Goal: Task Accomplishment & Management: Complete application form

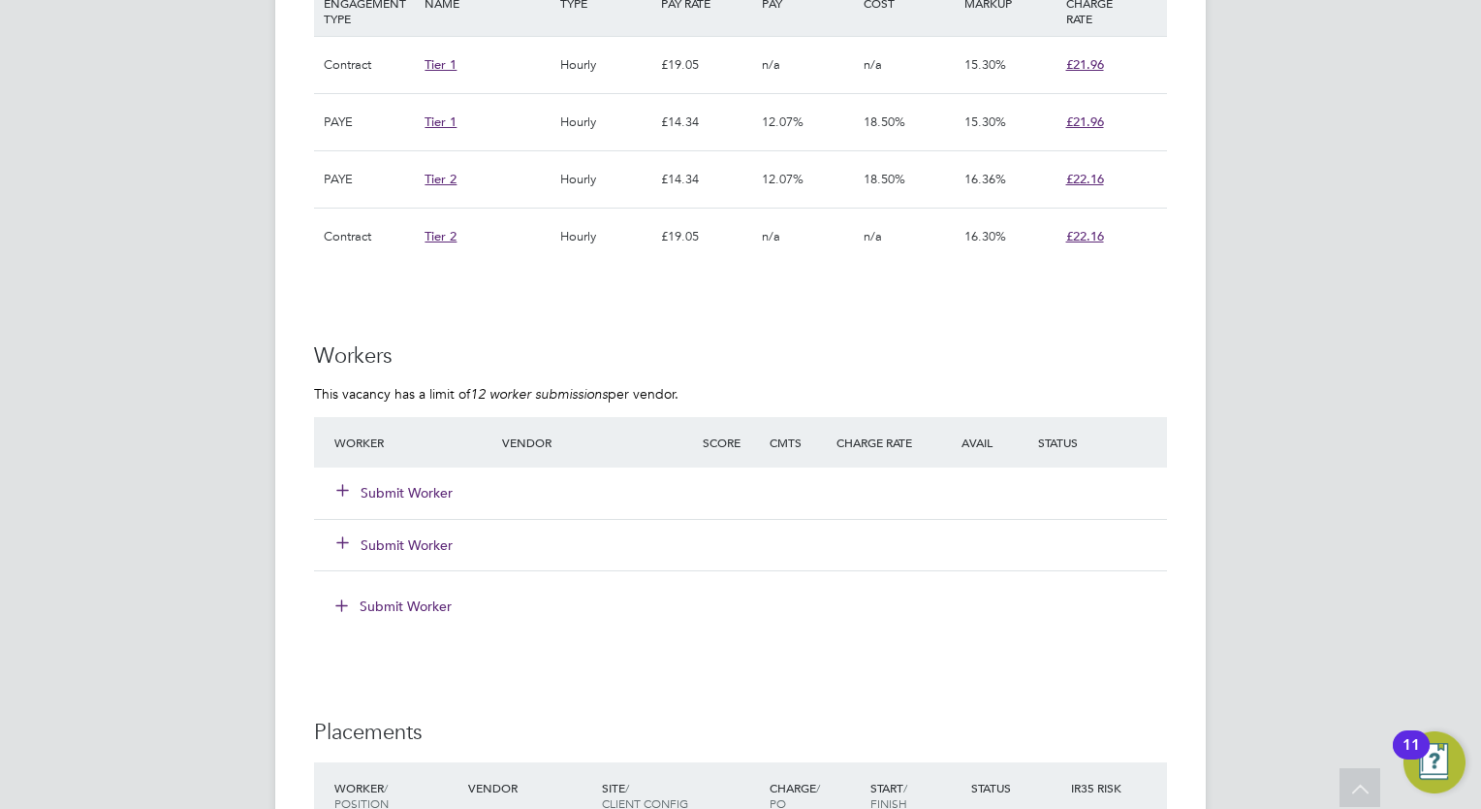
scroll to position [1686, 0]
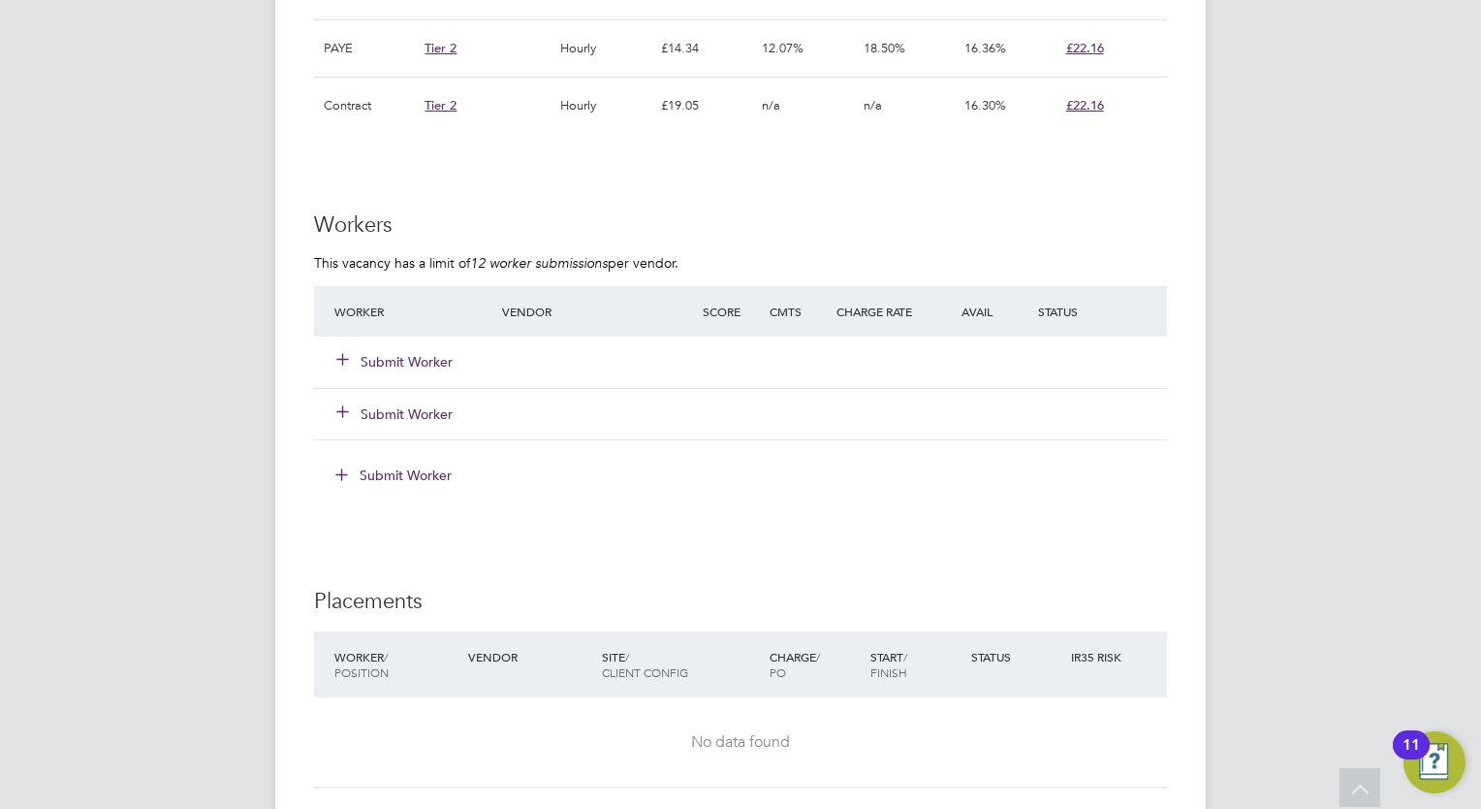
click at [396, 354] on button "Submit Worker" at bounding box center [395, 361] width 116 height 19
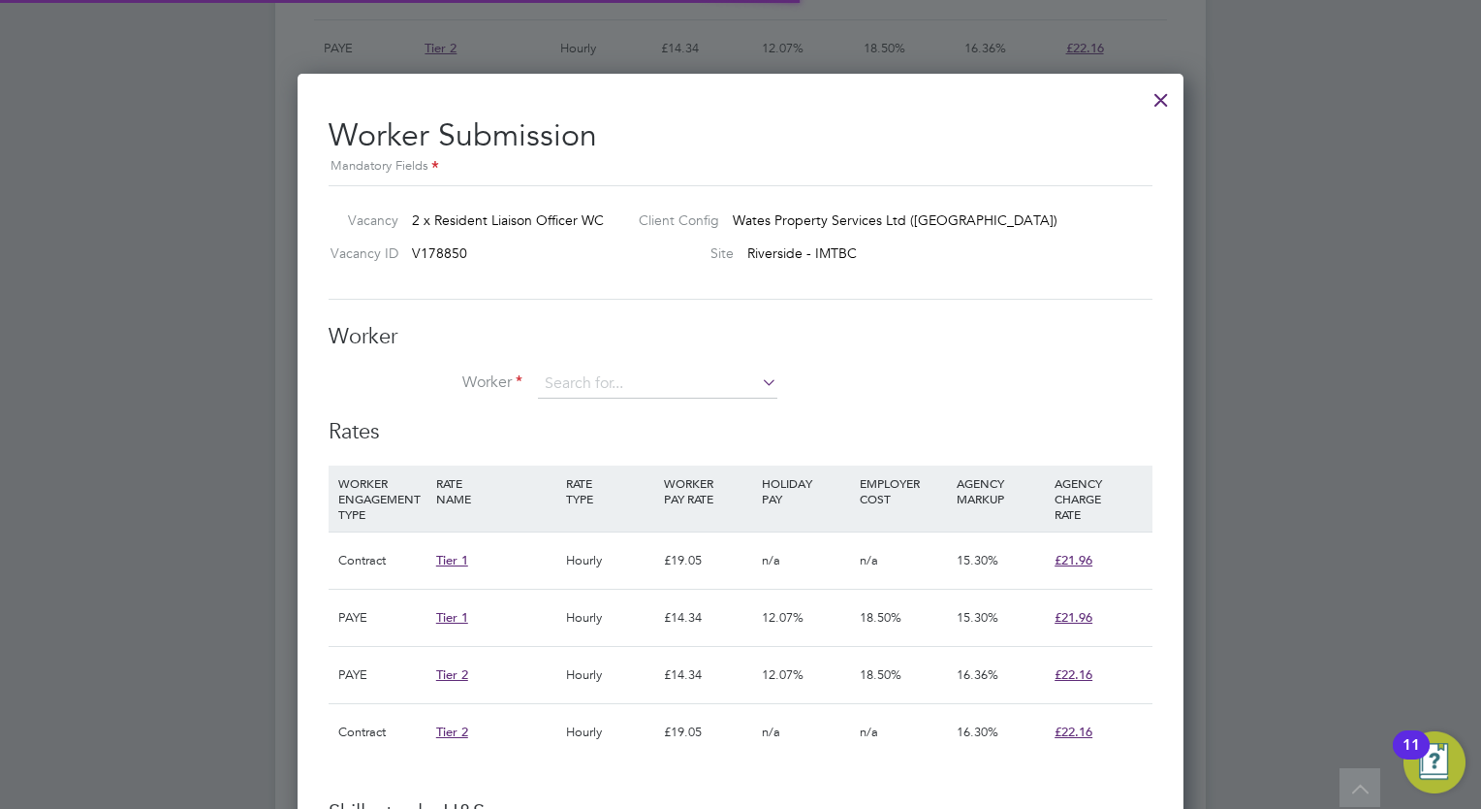
scroll to position [57, 132]
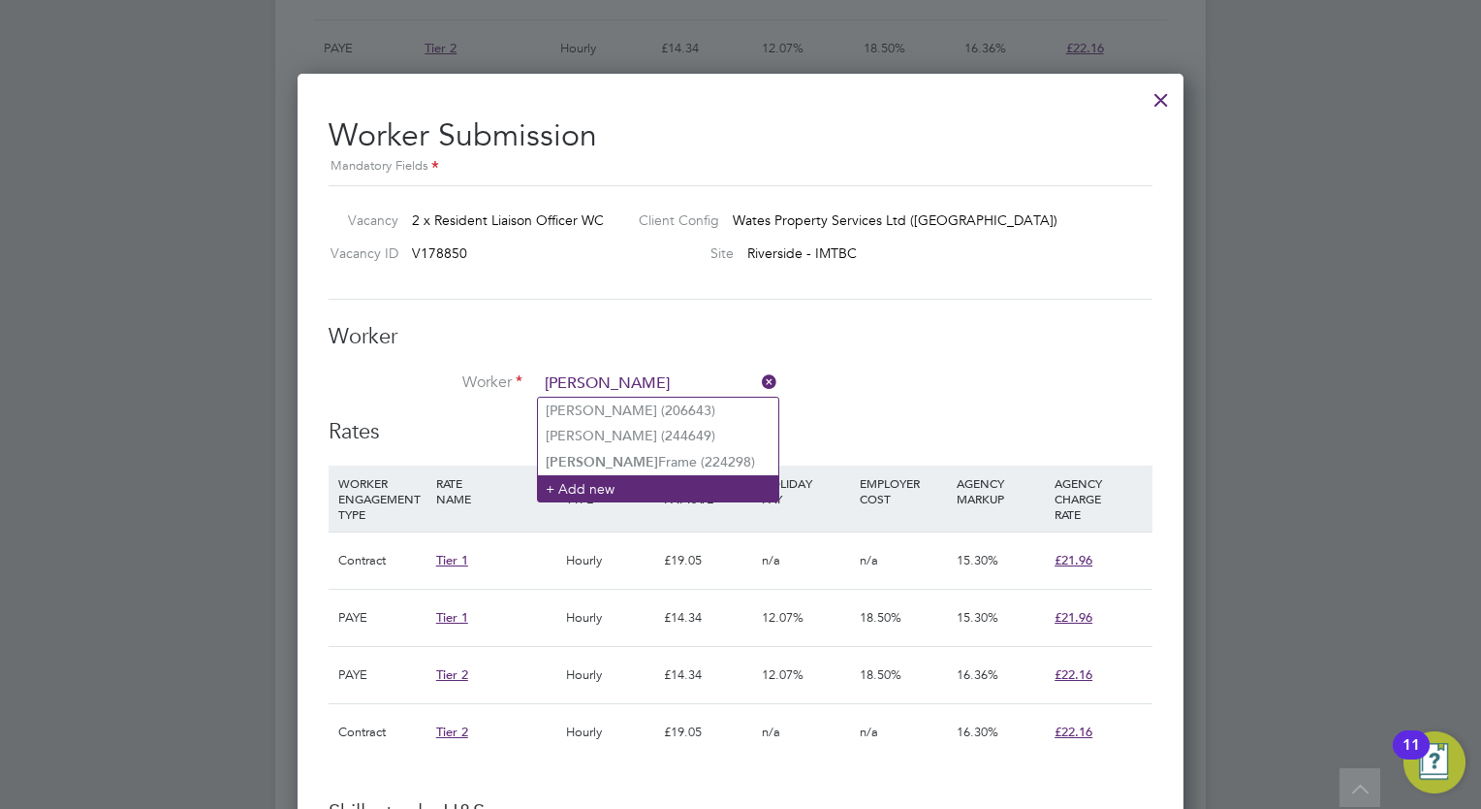
type input "[PERSON_NAME]"
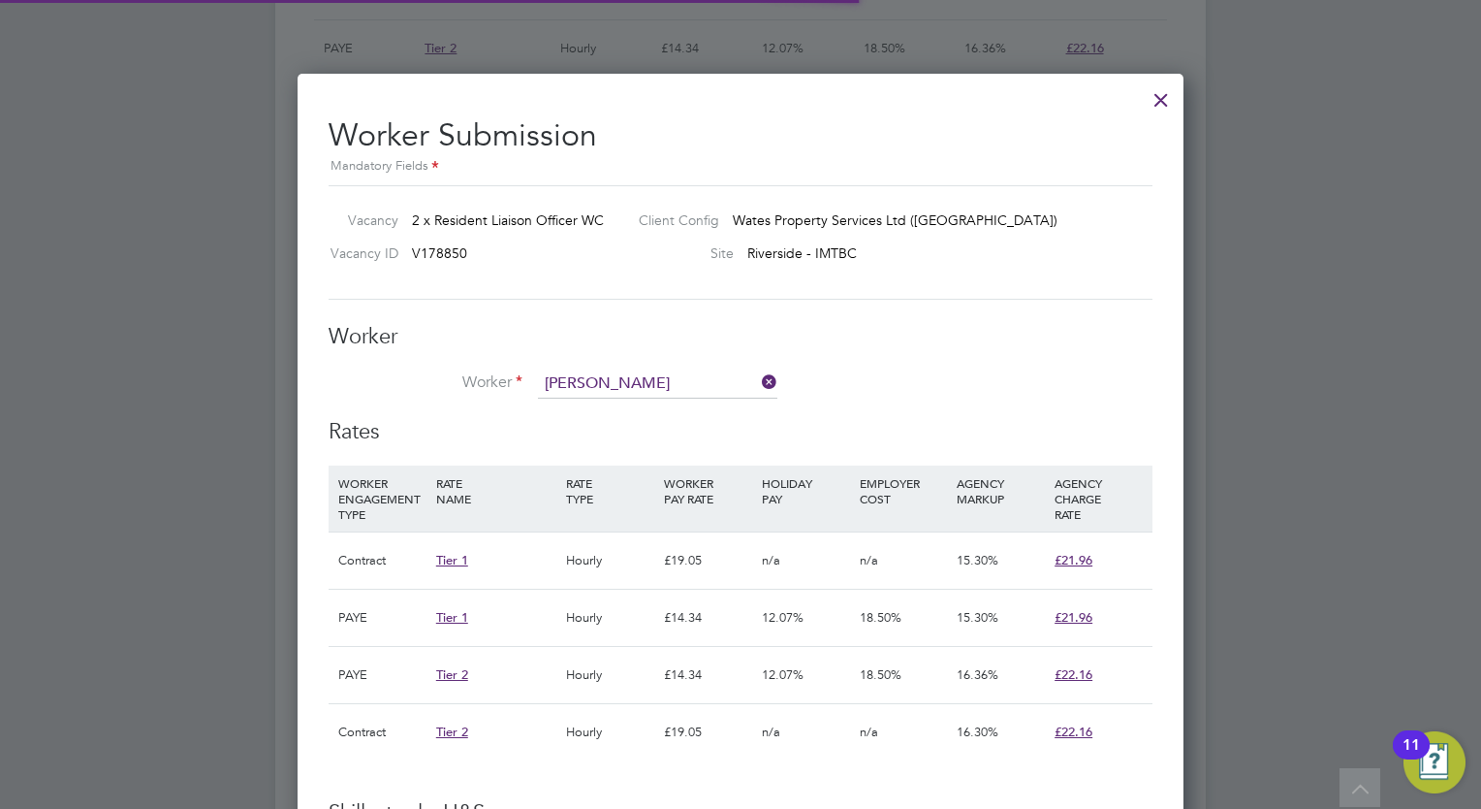
click at [685, 490] on li "+ Add new" at bounding box center [658, 488] width 240 height 26
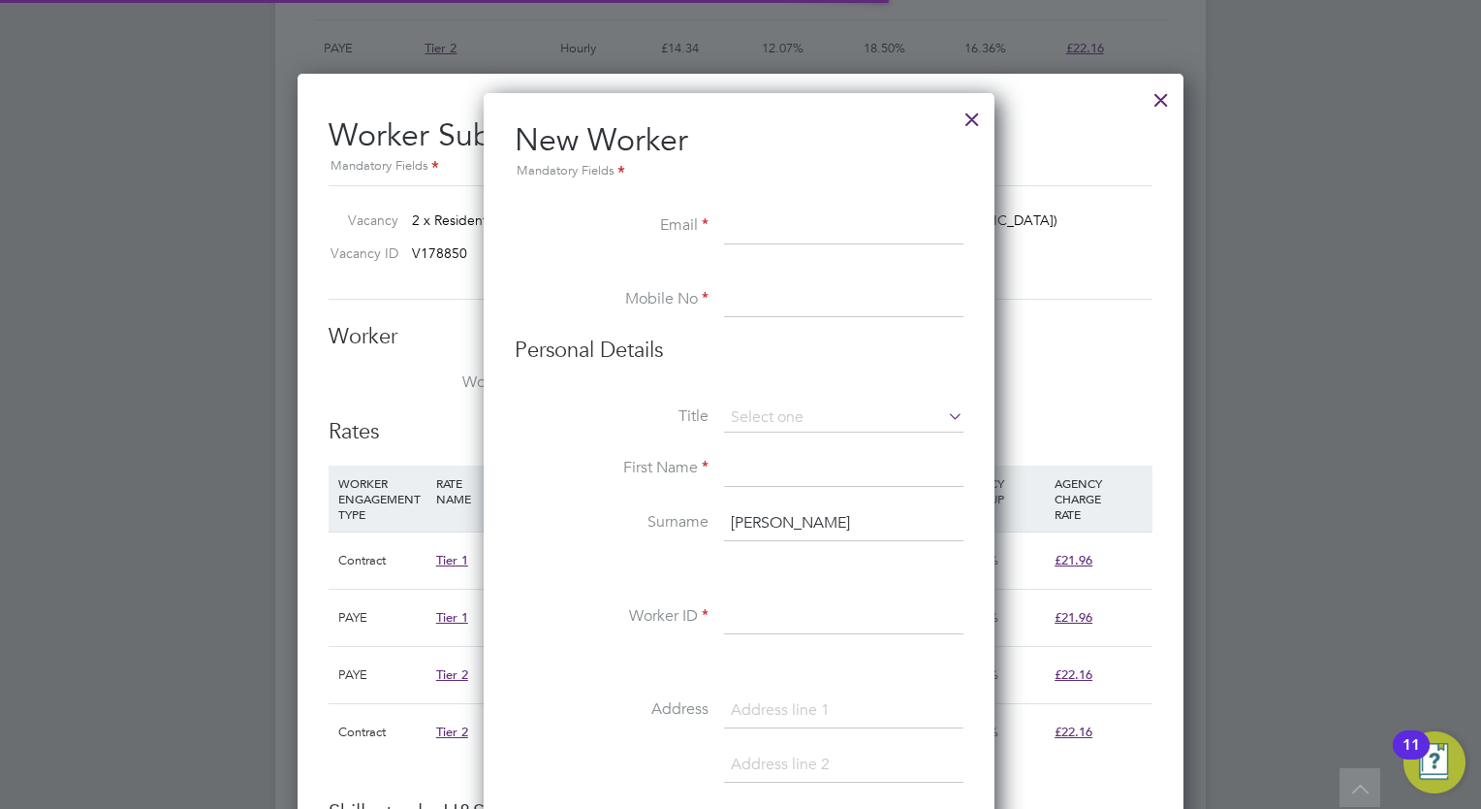
scroll to position [1643, 513]
paste input "[EMAIL_ADDRESS][DOMAIN_NAME]"
type input "[EMAIL_ADDRESS][DOMAIN_NAME]"
click at [749, 290] on input at bounding box center [843, 300] width 239 height 35
paste input "447508019547"
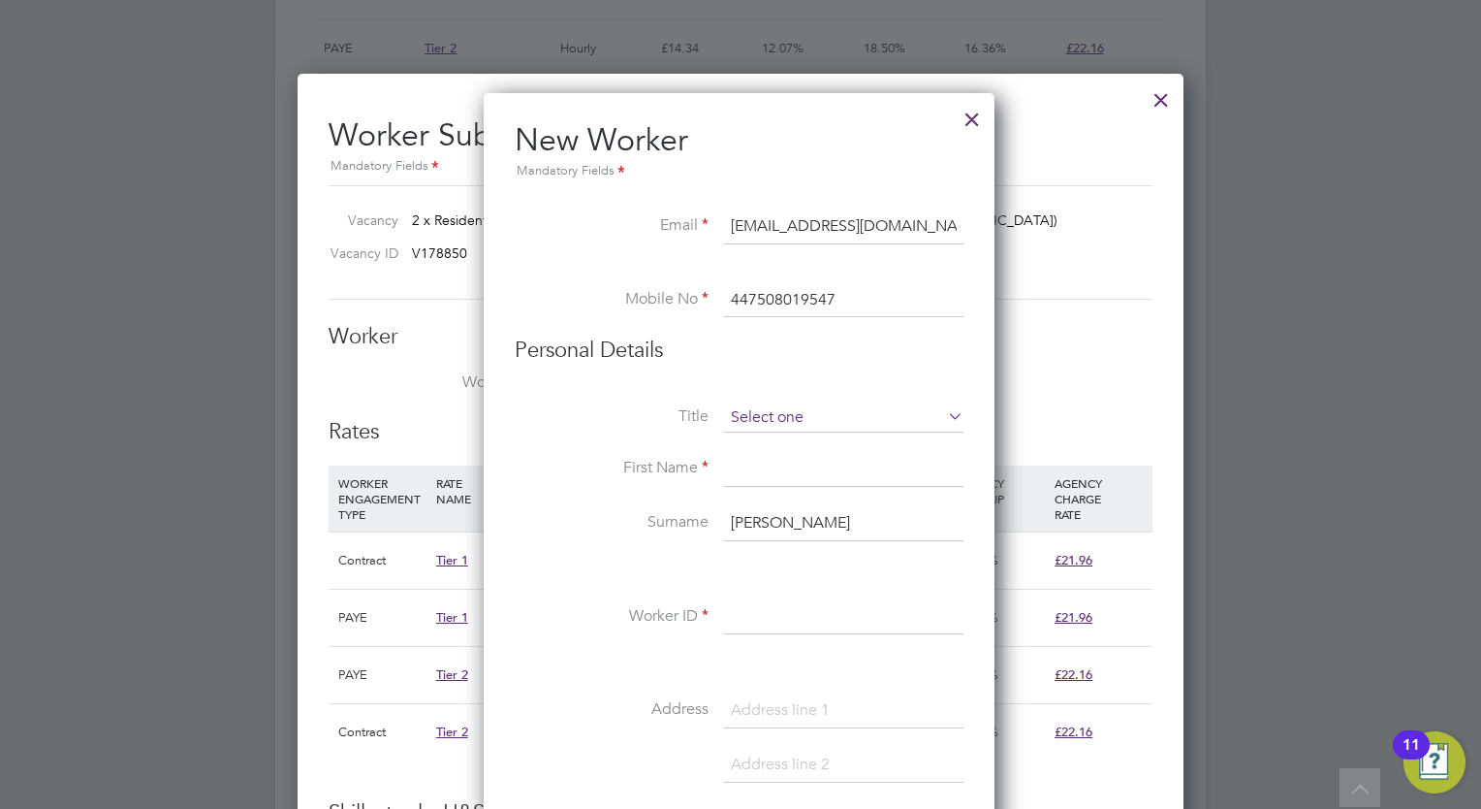
type input "447508019547"
click at [773, 408] on input at bounding box center [843, 417] width 239 height 29
click at [759, 510] on li "Ms" at bounding box center [844, 519] width 240 height 25
type input "Ms"
click at [749, 466] on input at bounding box center [843, 469] width 239 height 35
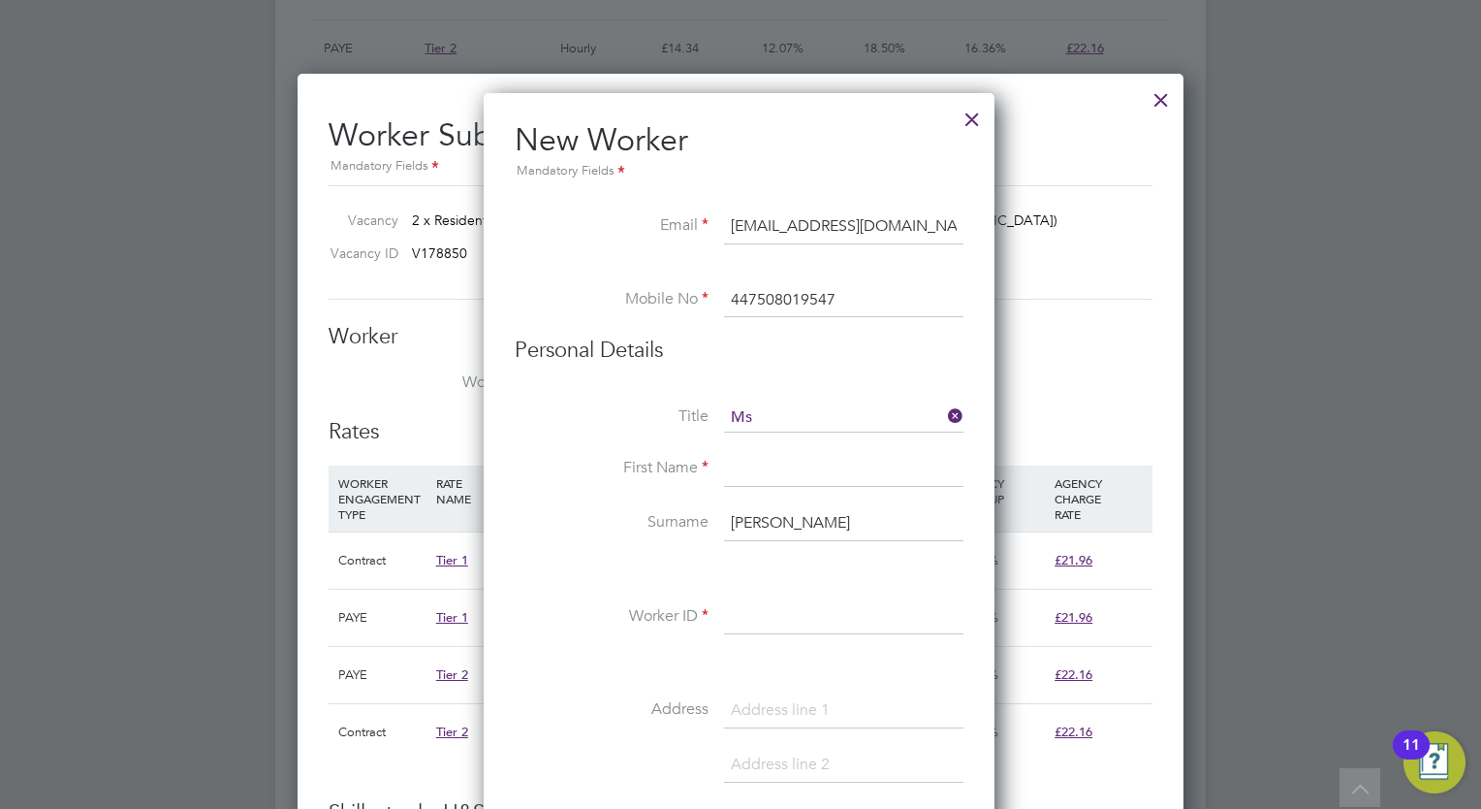
type input "O"
type input "[PERSON_NAME]"
drag, startPoint x: 790, startPoint y: 508, endPoint x: 690, endPoint y: 513, distance: 100.0
click at [690, 513] on li "Surname [PERSON_NAME]" at bounding box center [739, 533] width 449 height 54
click at [690, 513] on label "Surname" at bounding box center [612, 522] width 194 height 20
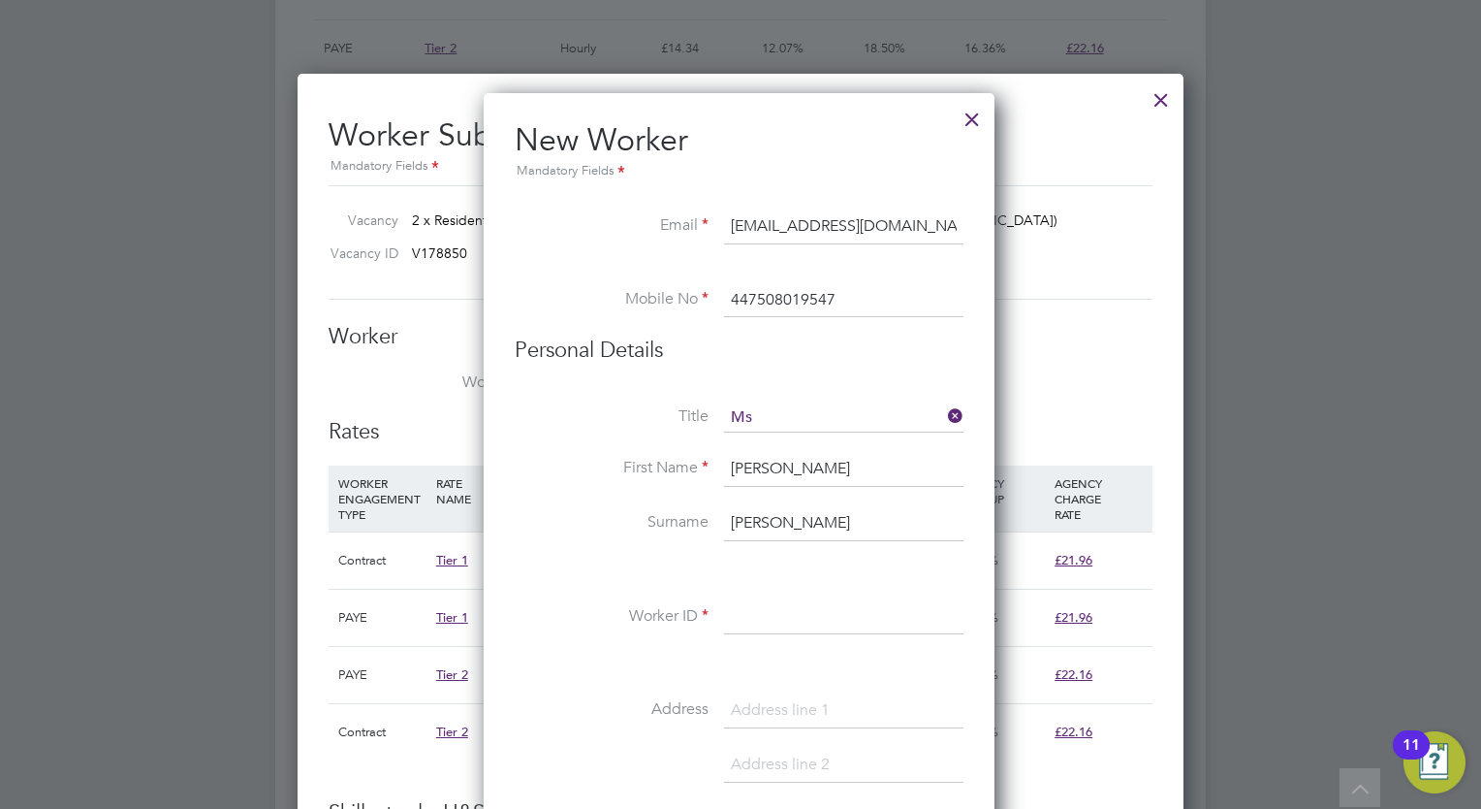
click at [829, 522] on input "[PERSON_NAME]" at bounding box center [843, 523] width 239 height 35
type input "p"
type input "[PERSON_NAME]"
click at [770, 628] on input at bounding box center [843, 617] width 239 height 35
paste input "210065"
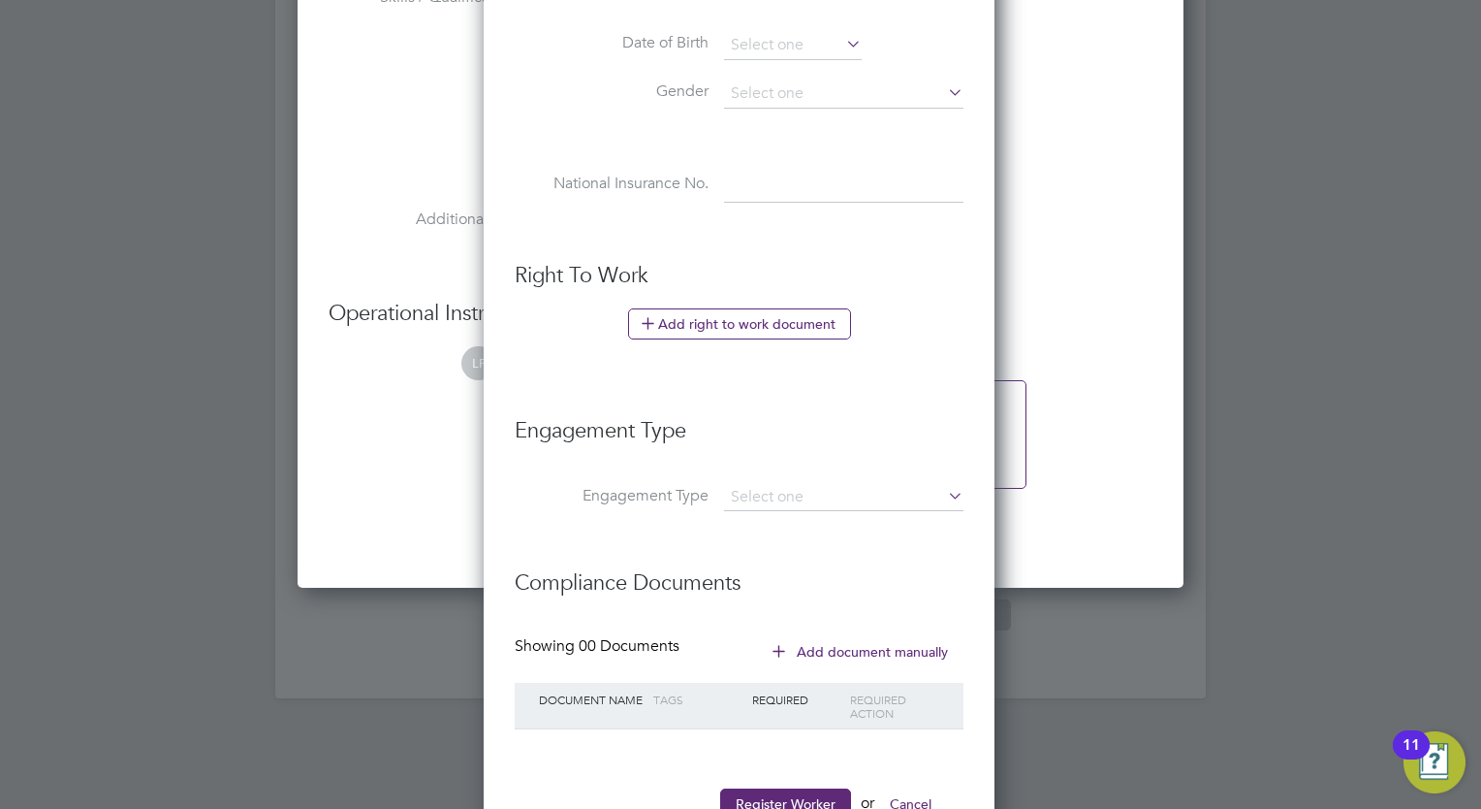
scroll to position [2613, 0]
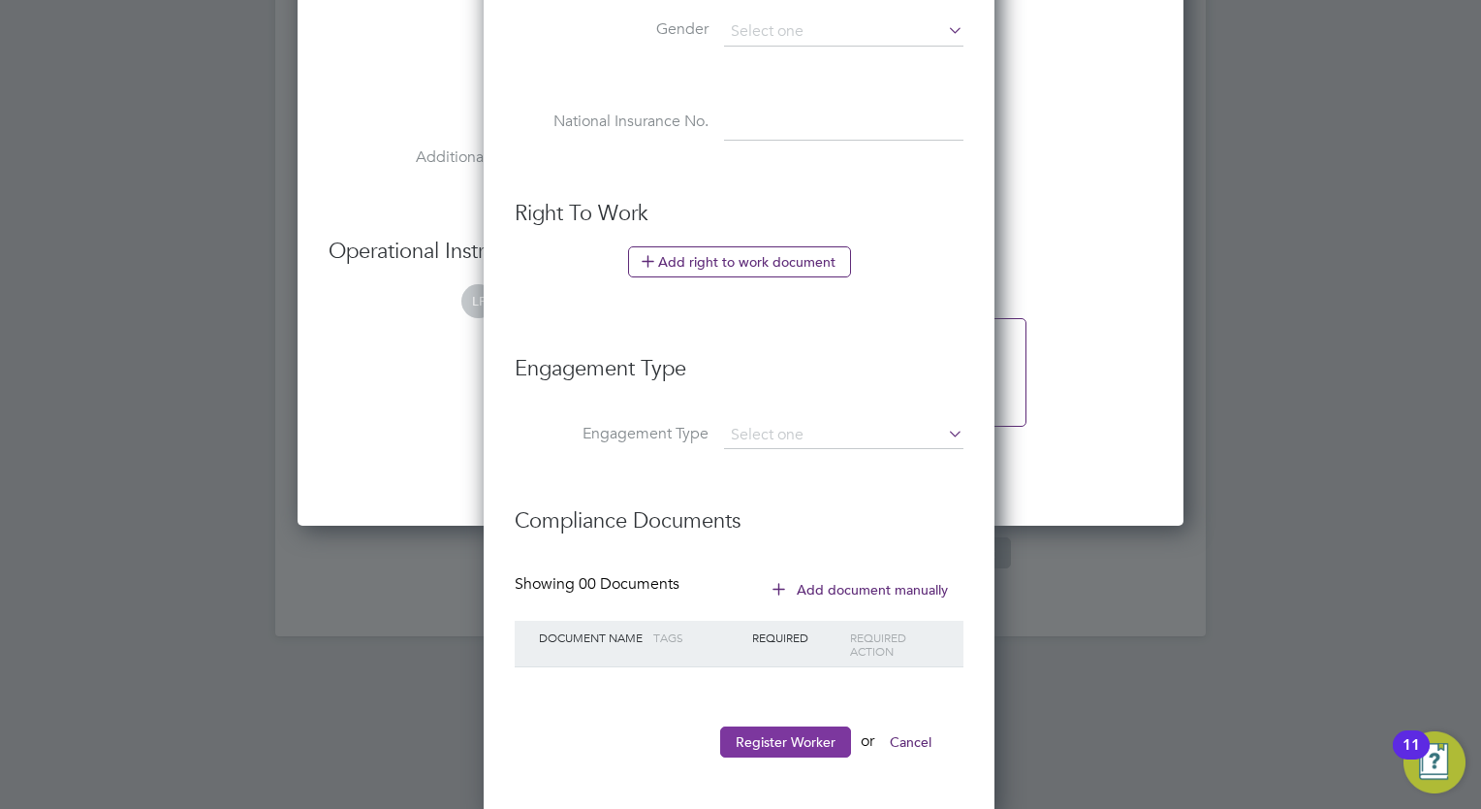
type input "210065"
click at [786, 739] on button "Register Worker" at bounding box center [785, 741] width 131 height 31
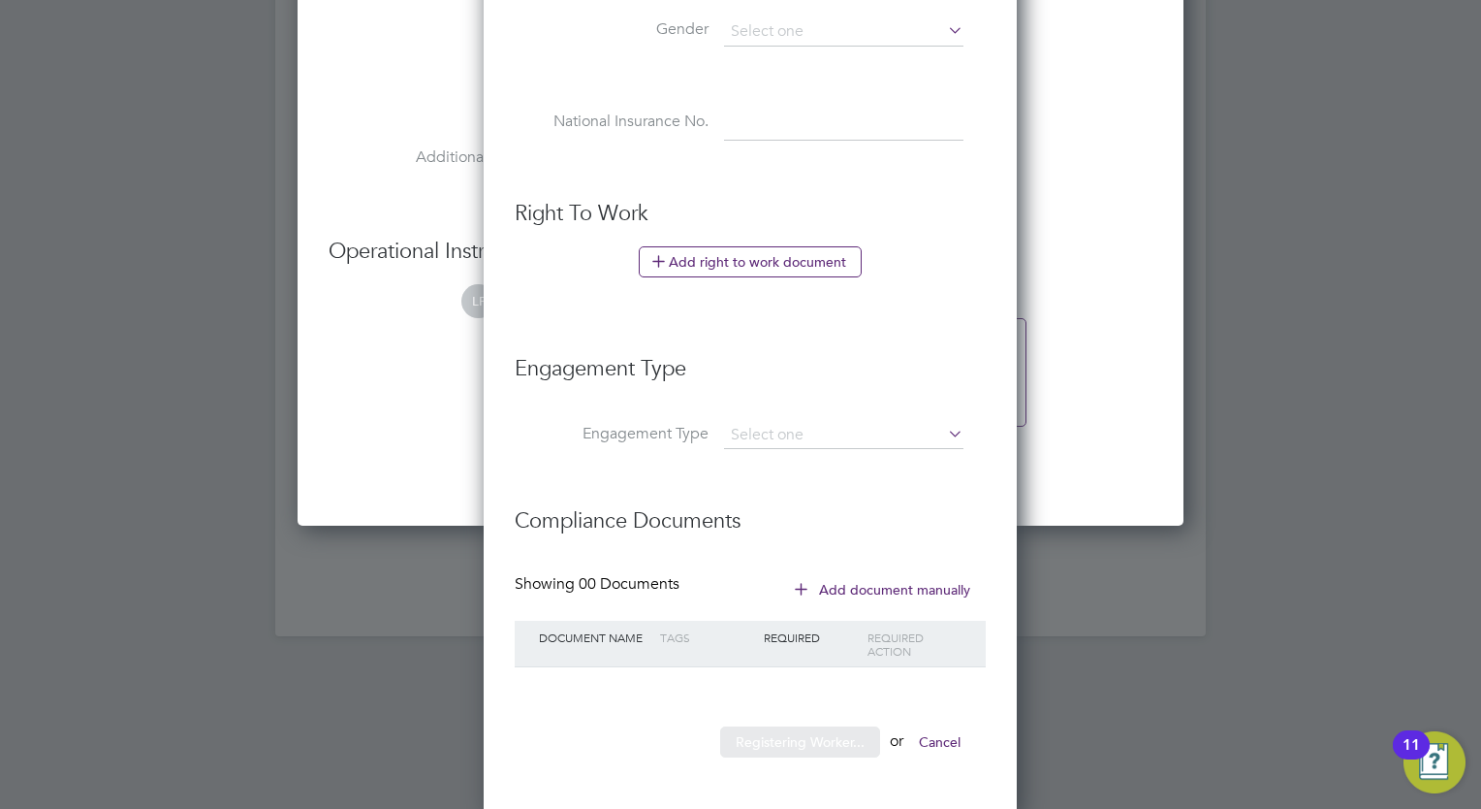
scroll to position [0, 0]
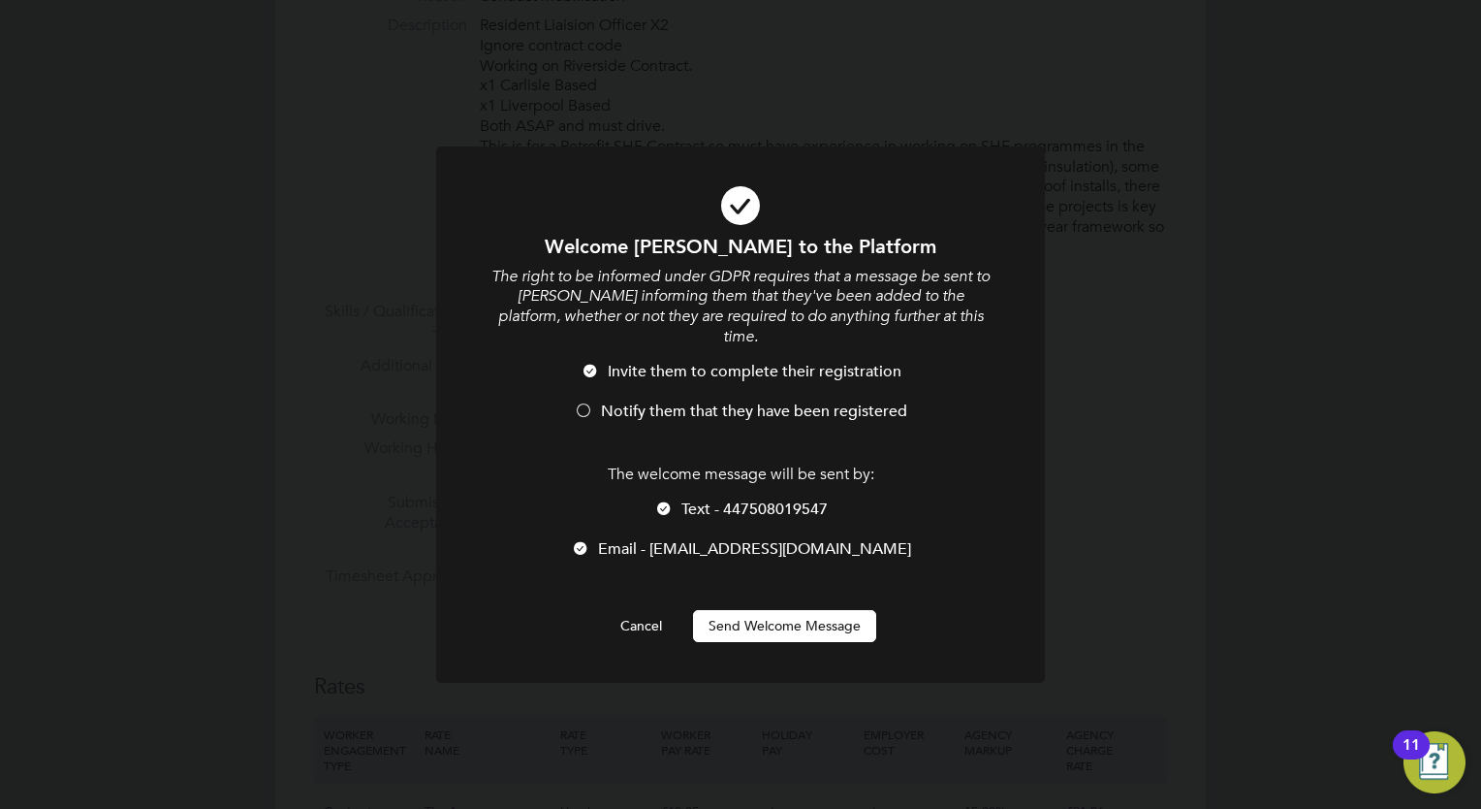
click at [699, 401] on span "Notify them that they have been registered" at bounding box center [754, 410] width 306 height 19
click at [776, 610] on button "Send Welcome Message" at bounding box center [784, 625] width 183 height 31
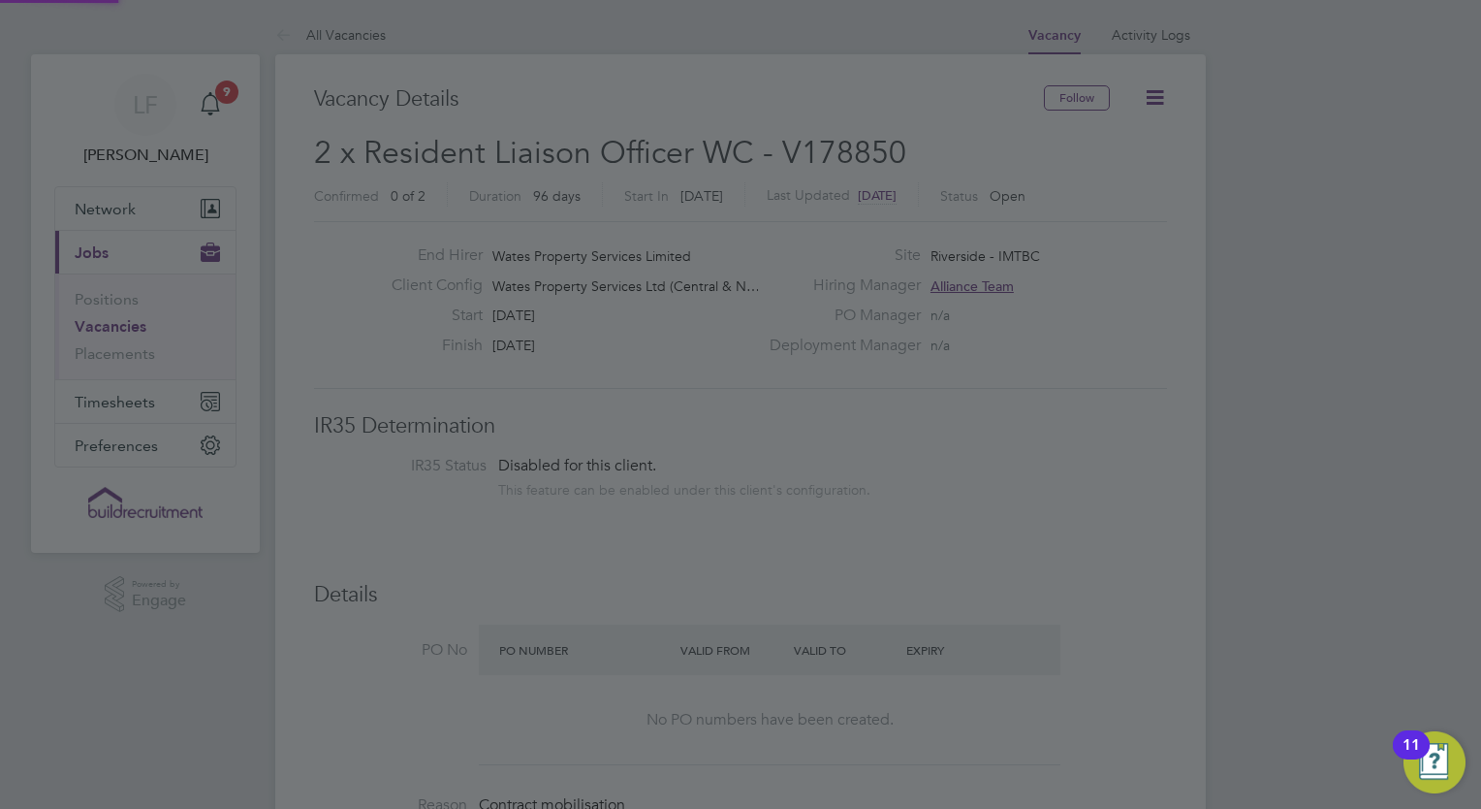
scroll to position [809, 0]
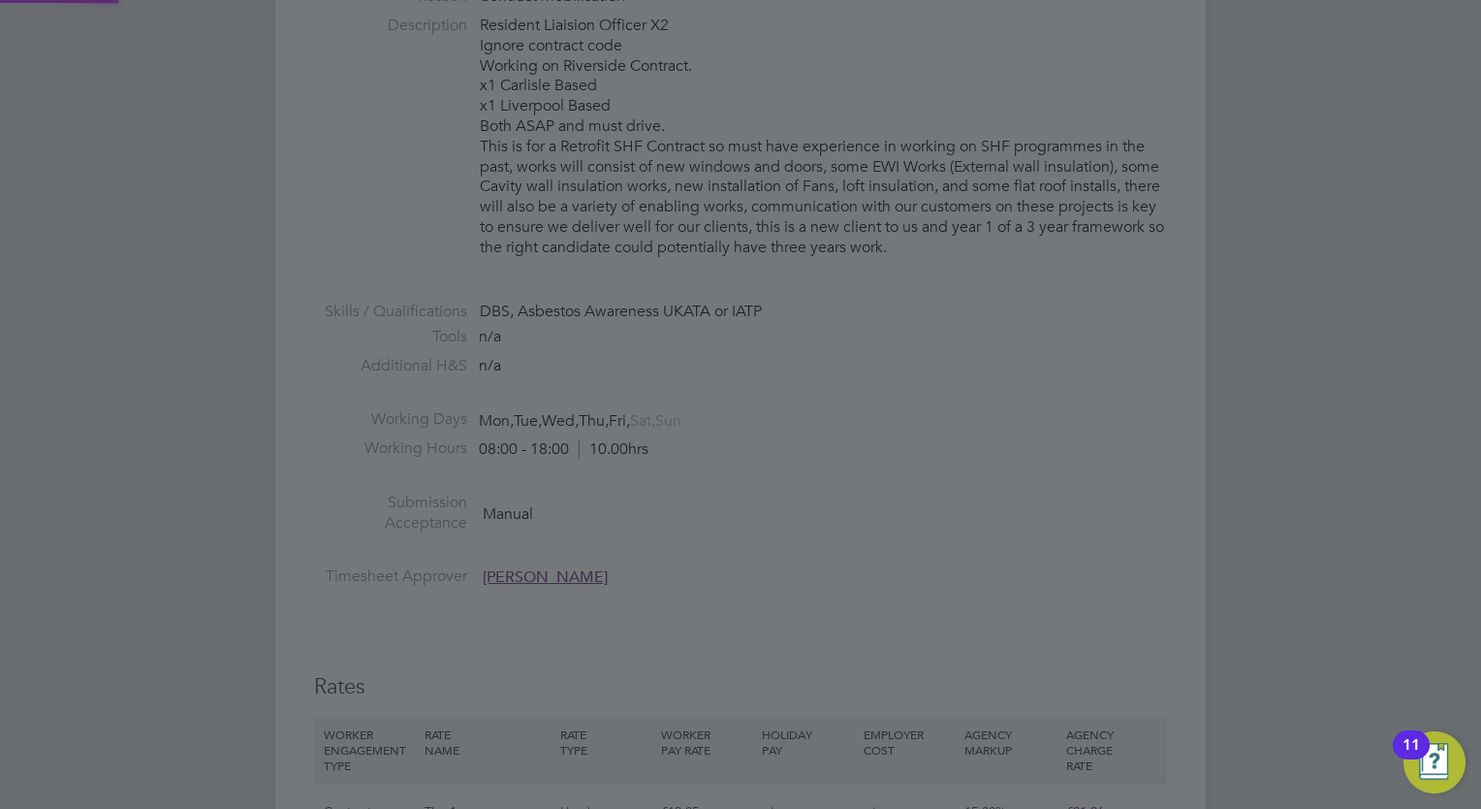
type input "[PERSON_NAME] (210065)"
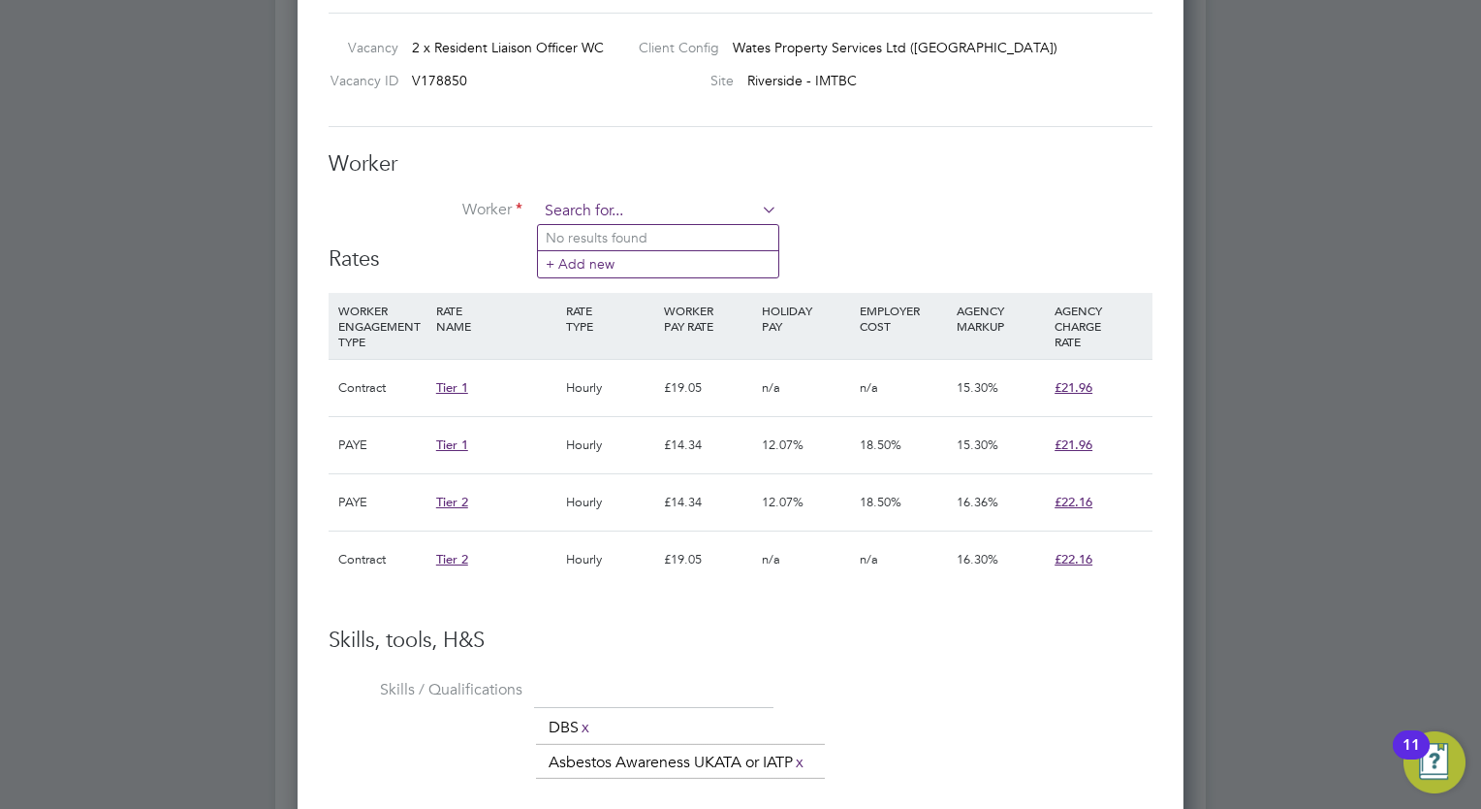
scroll to position [1396, 887]
click at [708, 207] on input at bounding box center [657, 211] width 239 height 29
click at [649, 319] on li "[PERSON_NAME] (210065)" at bounding box center [687, 315] width 298 height 26
type input "[PERSON_NAME] (210065)"
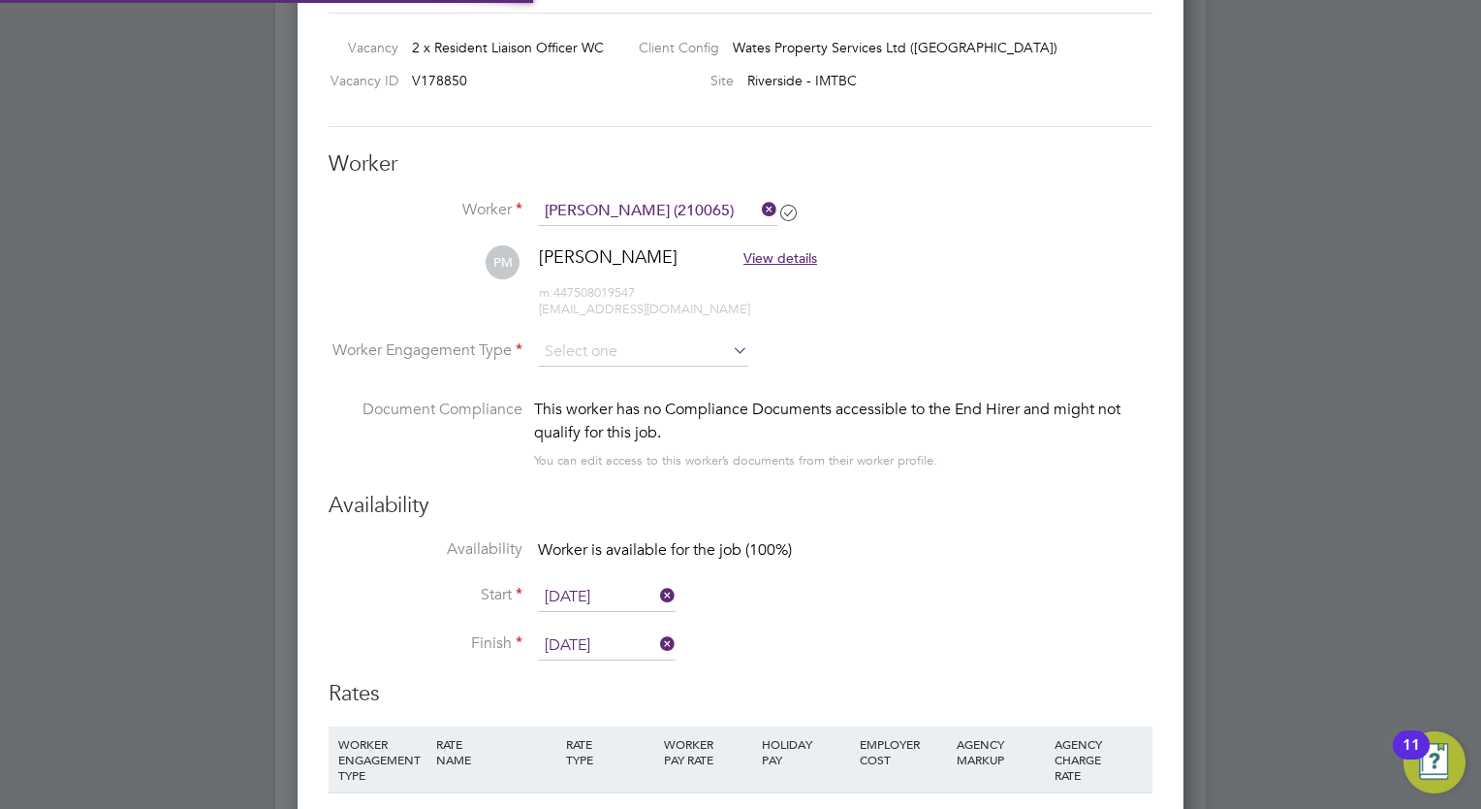
scroll to position [10, 9]
click at [629, 344] on input at bounding box center [643, 352] width 210 height 29
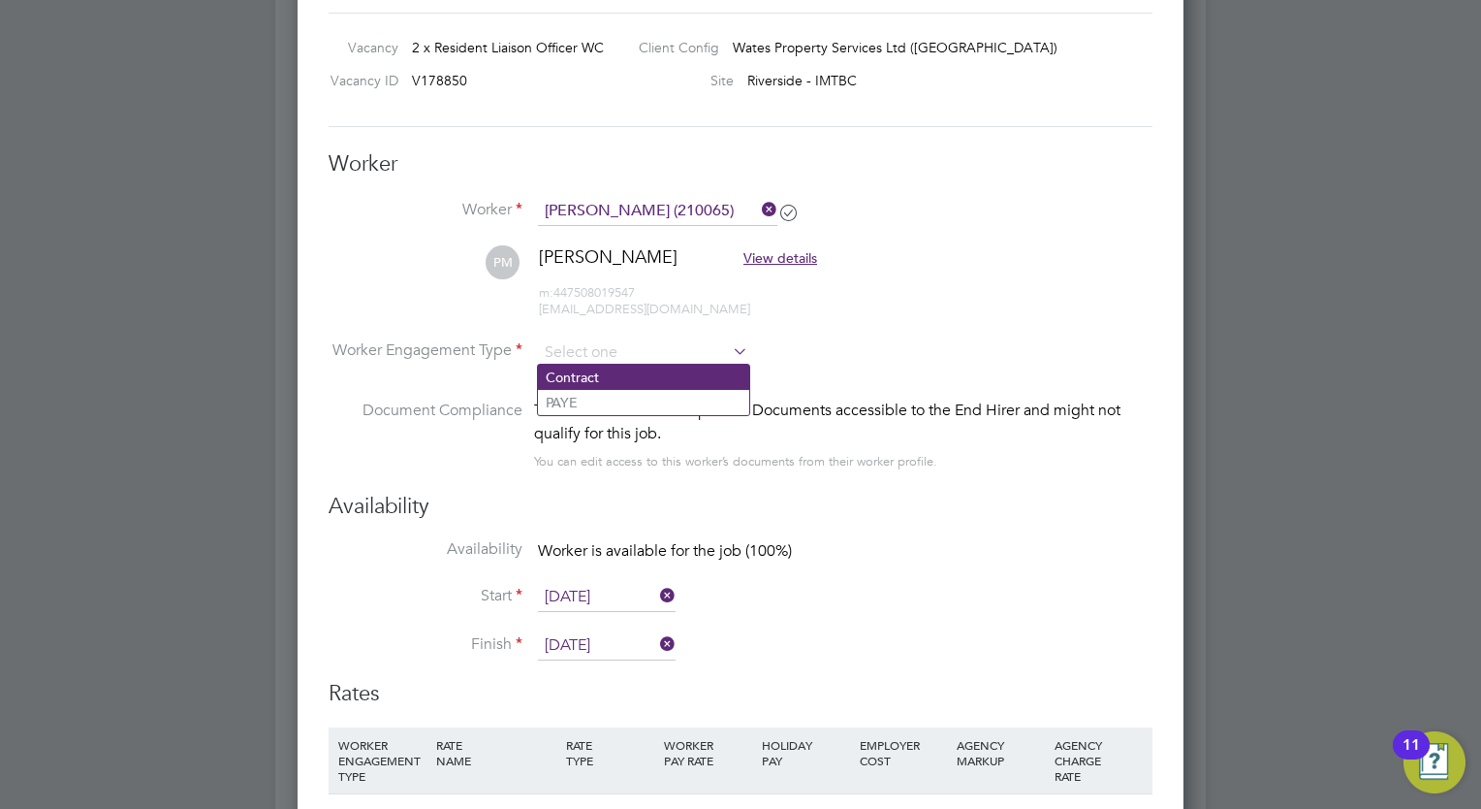
click at [622, 378] on li "Contract" at bounding box center [643, 377] width 211 height 25
type input "Contract"
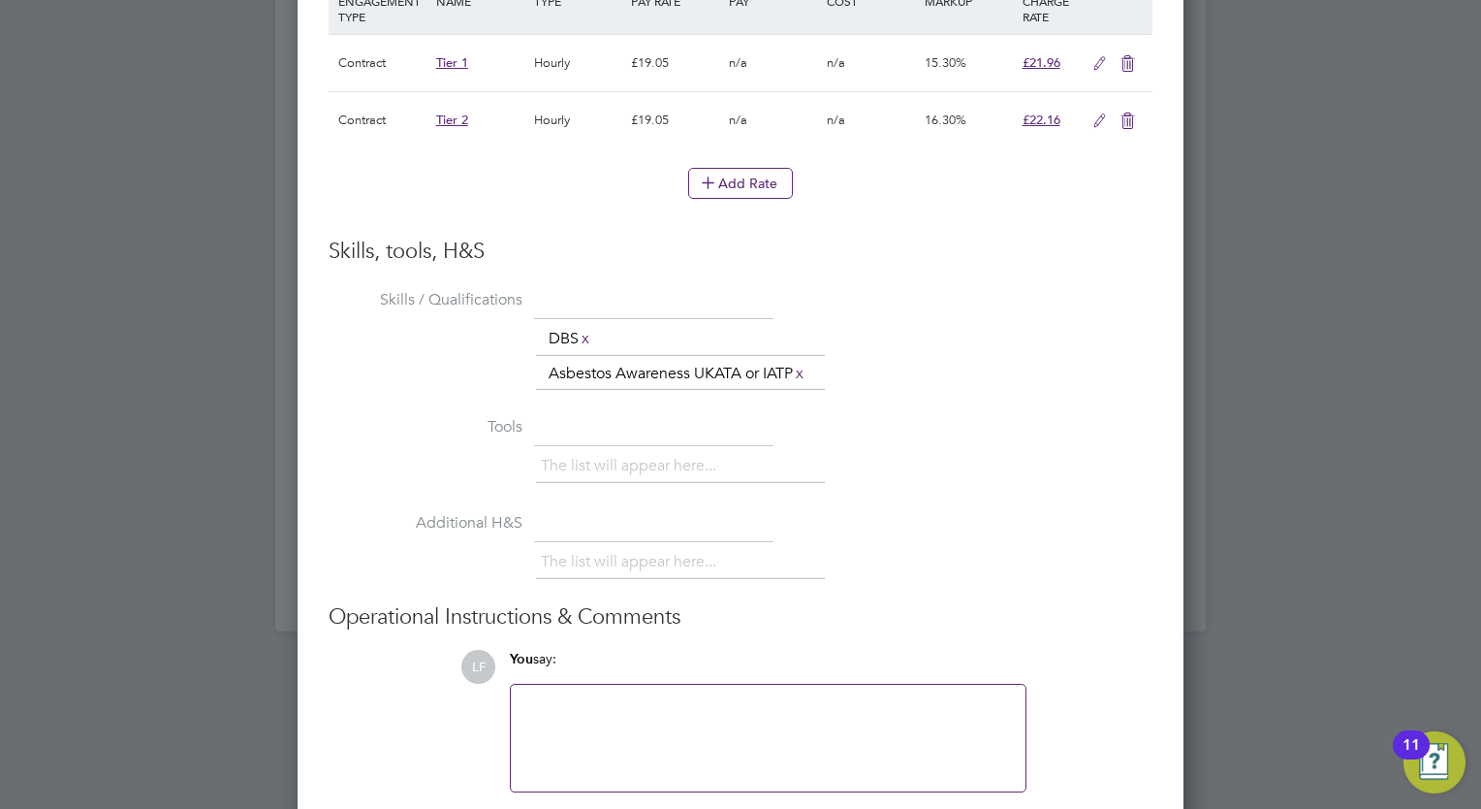
scroll to position [2713, 0]
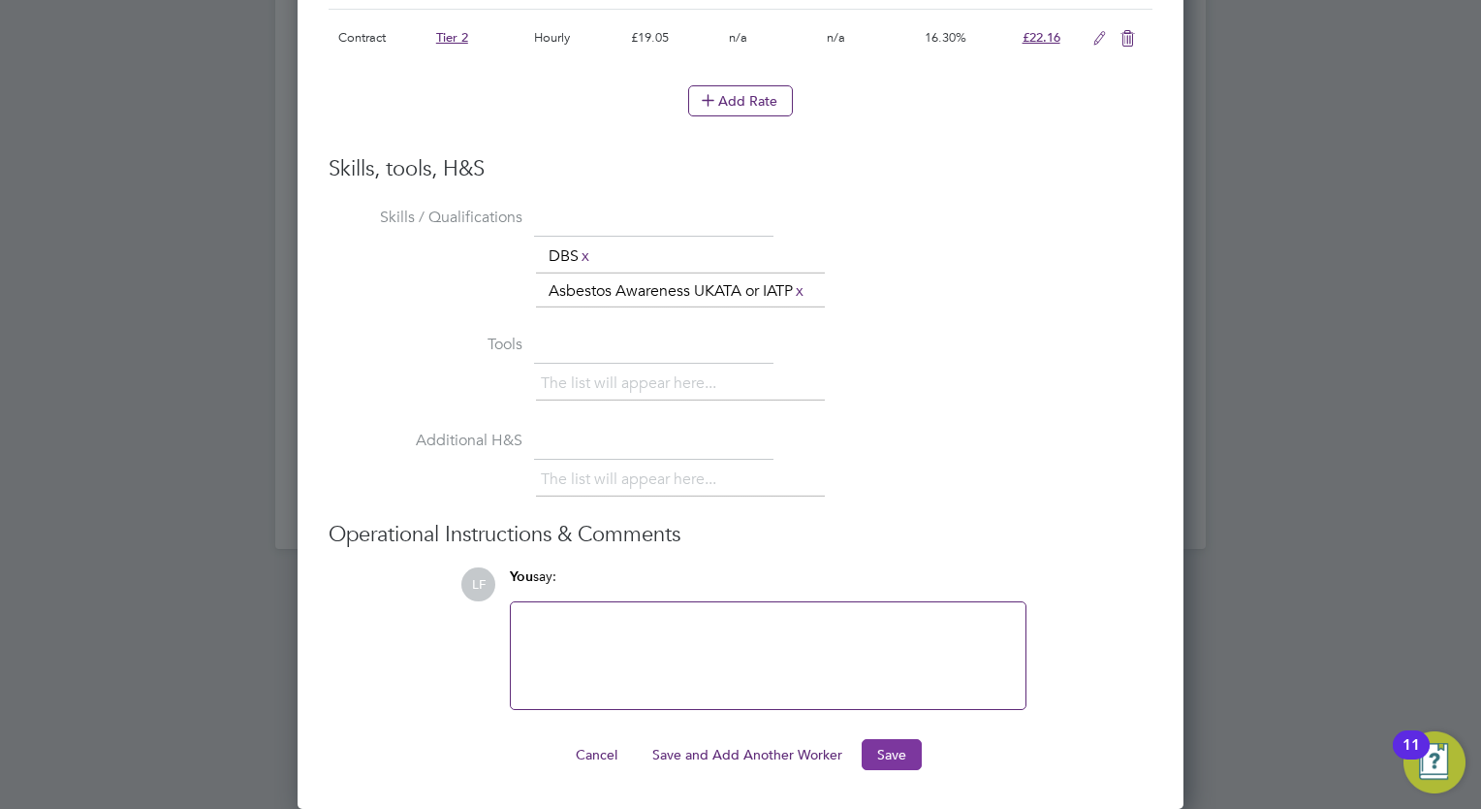
click at [883, 760] on button "Save" at bounding box center [892, 754] width 60 height 31
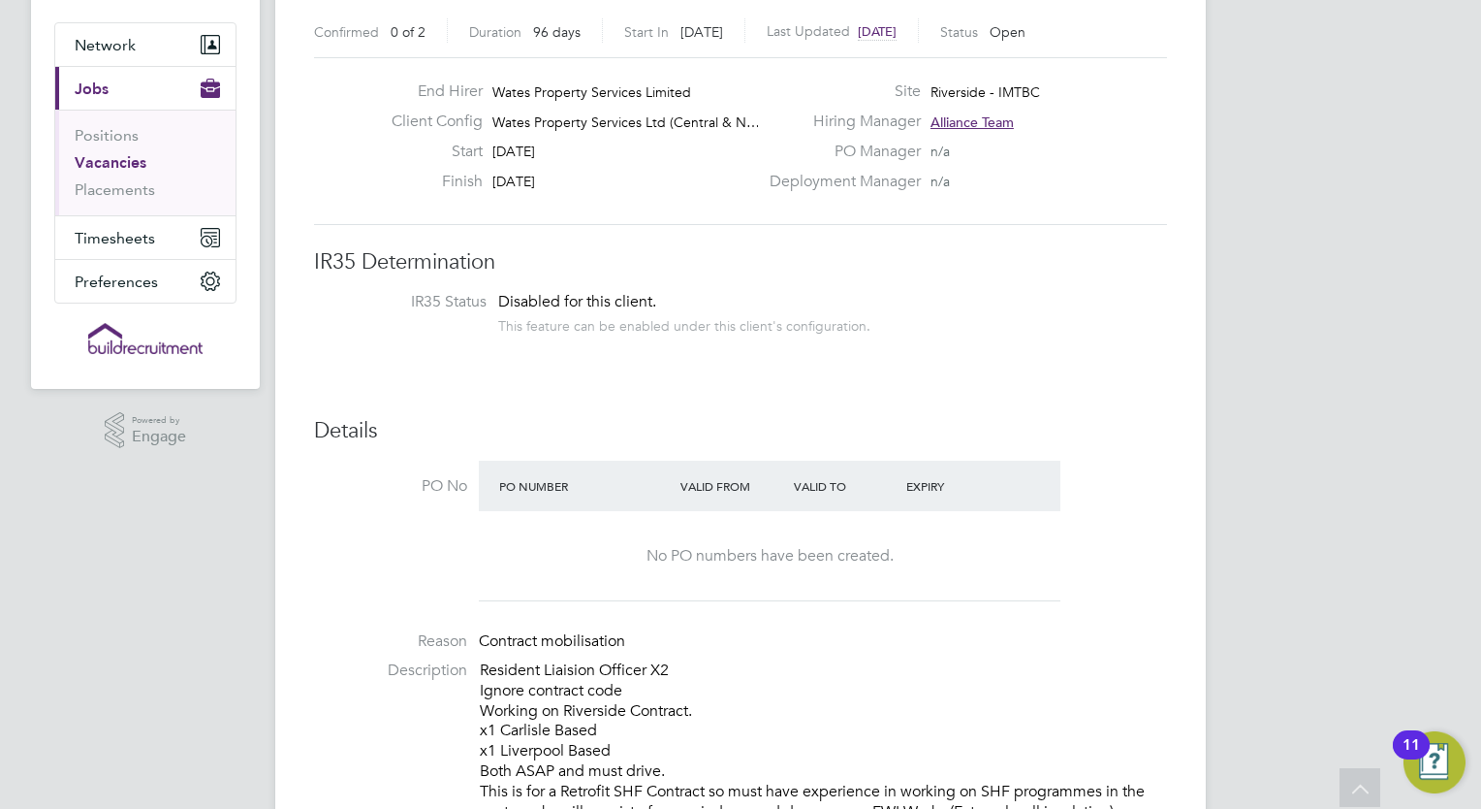
scroll to position [0, 0]
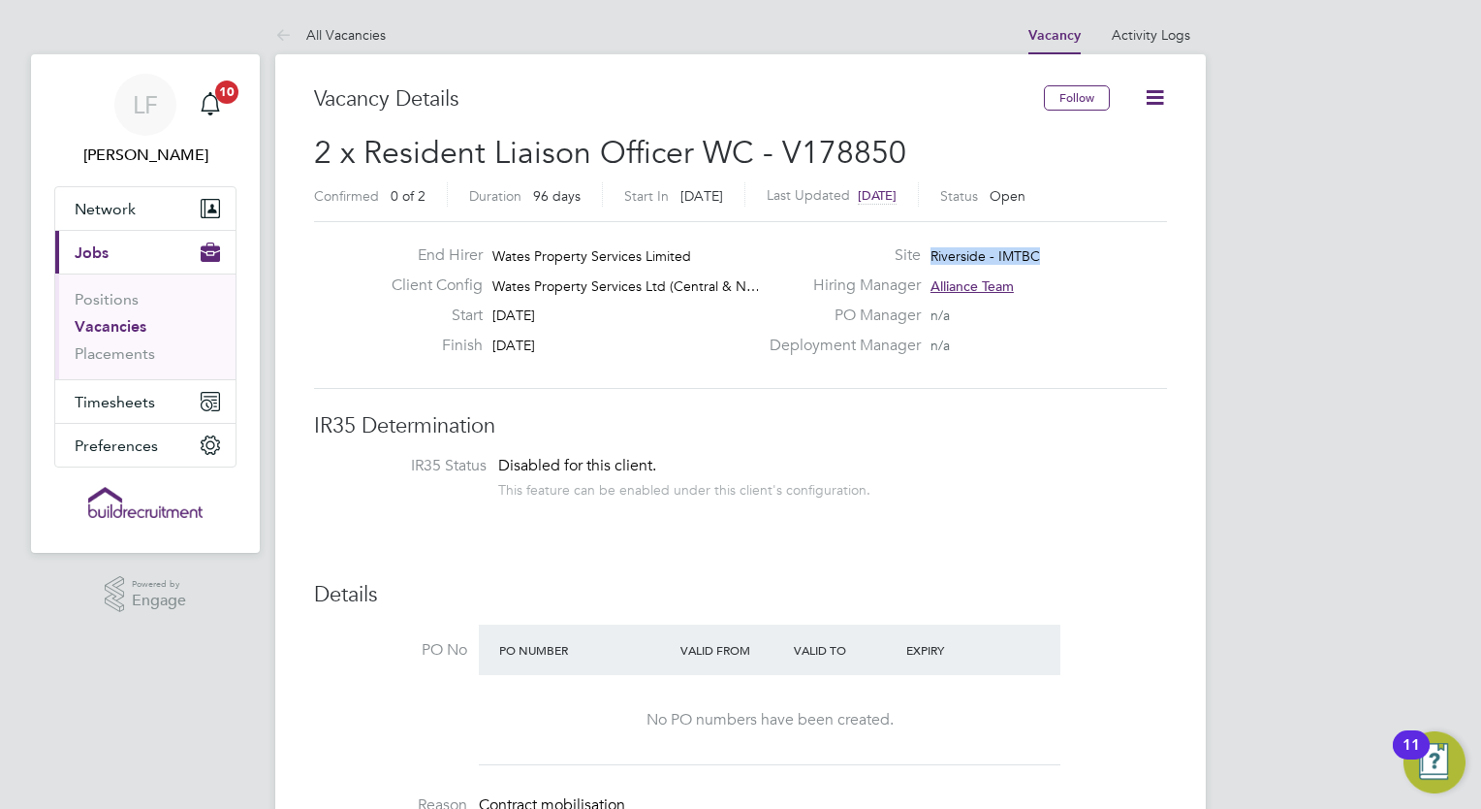
drag, startPoint x: 1048, startPoint y: 254, endPoint x: 935, endPoint y: 250, distance: 113.5
click at [935, 250] on div "Site Riverside - IMTBC" at bounding box center [966, 260] width 417 height 30
copy span "Riverside - IMTBC"
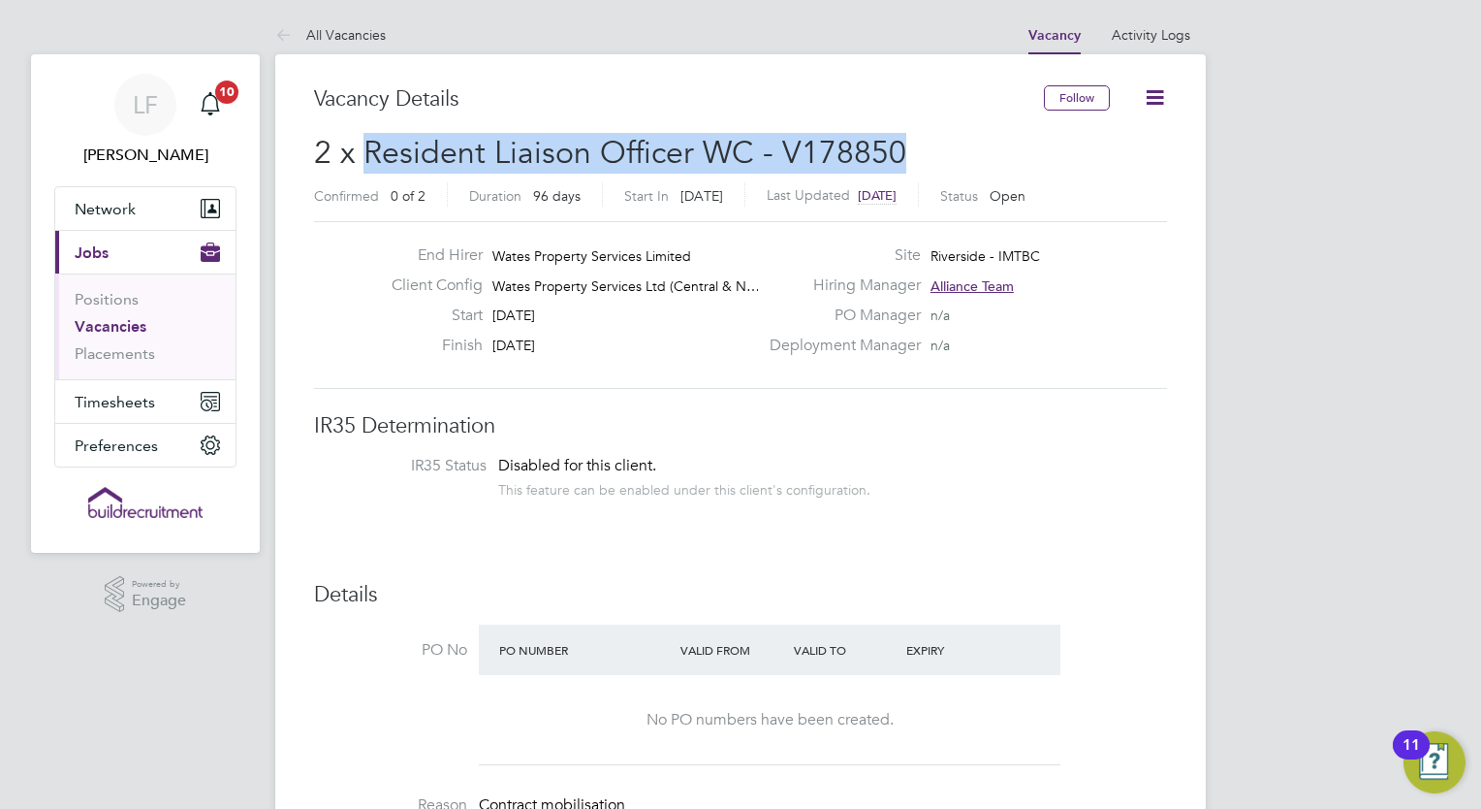
drag, startPoint x: 900, startPoint y: 150, endPoint x: 360, endPoint y: 159, distance: 540.1
click at [360, 159] on h2 "2 x Resident Liaison Officer WC - V178850 Confirmed 0 of 2 Duration 96 days Sta…" at bounding box center [740, 173] width 853 height 81
copy span "Resident Liaison Officer WC - V178850"
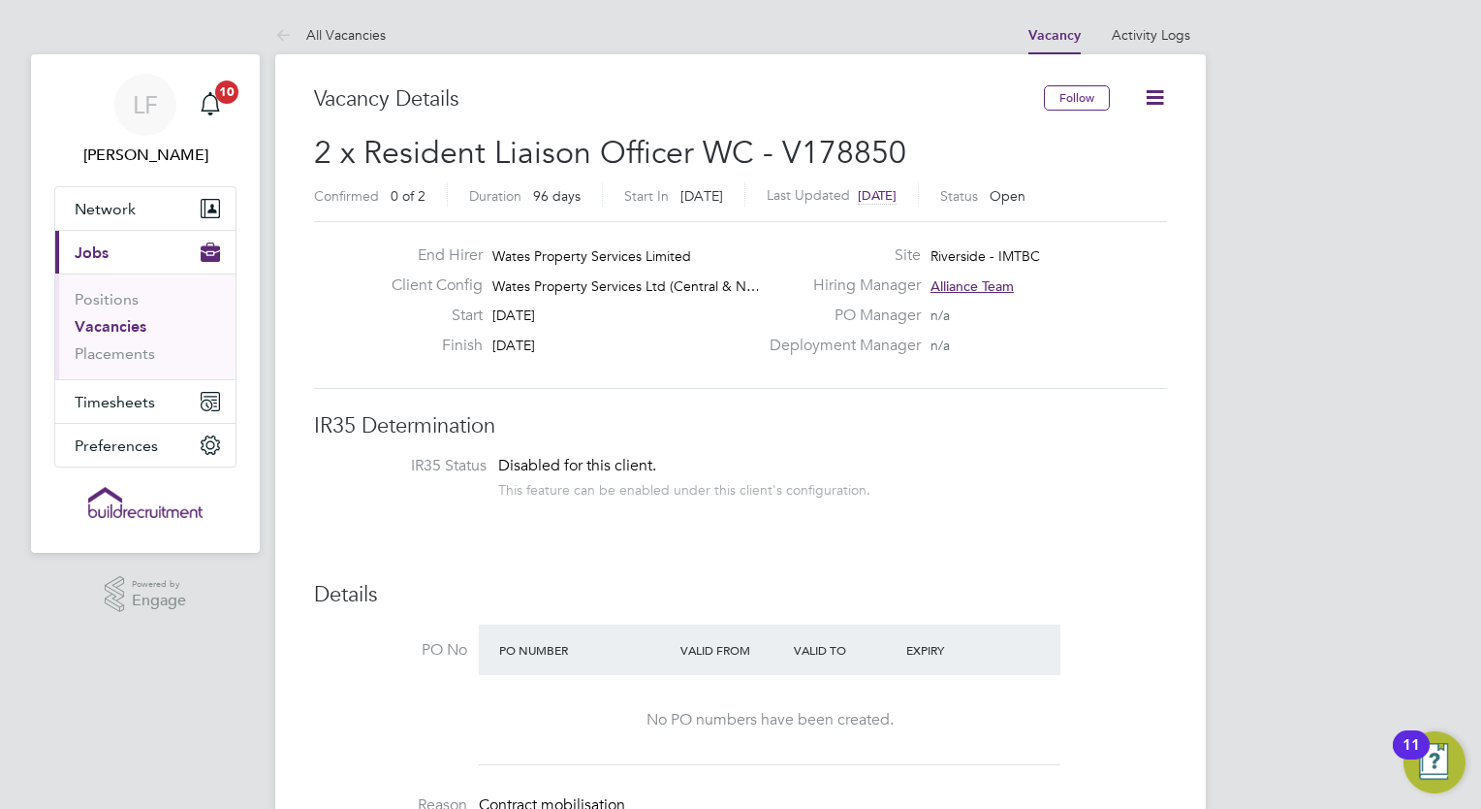
click at [1058, 236] on div "End Hirer Wates Property Services Limited Client Config Wates Property Services…" at bounding box center [740, 305] width 853 height 168
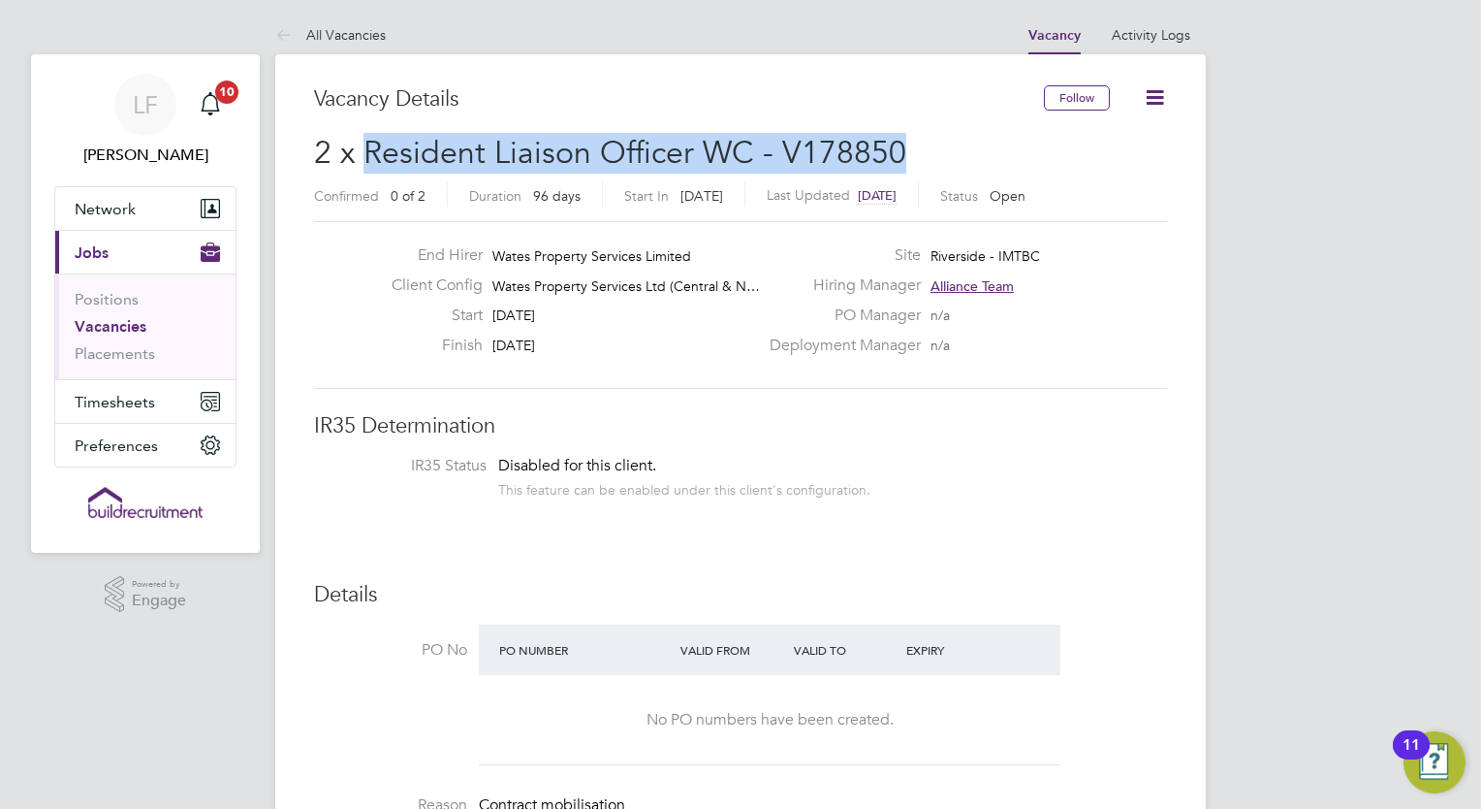
drag, startPoint x: 902, startPoint y: 146, endPoint x: 371, endPoint y: 146, distance: 530.3
click at [371, 146] on h2 "2 x Resident Liaison Officer WC - V178850 Confirmed 0 of 2 Duration 96 days Sta…" at bounding box center [740, 173] width 853 height 81
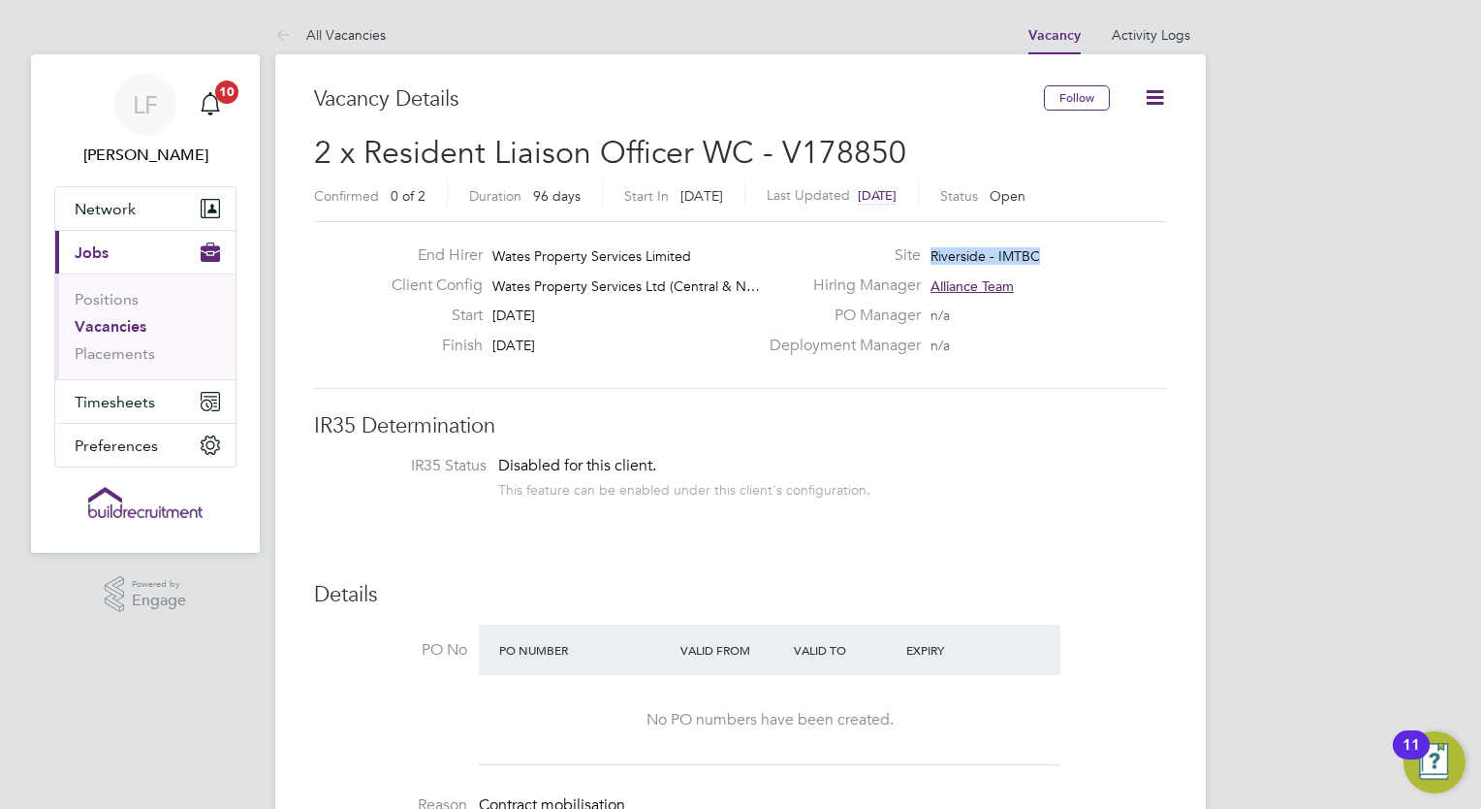
drag, startPoint x: 1065, startPoint y: 251, endPoint x: 930, endPoint y: 255, distance: 134.8
click at [930, 255] on div "Site Riverside - IMTBC" at bounding box center [966, 260] width 417 height 30
copy span "Riverside - IMTBC"
click at [996, 258] on span "Riverside - IMTBC" at bounding box center [986, 255] width 110 height 17
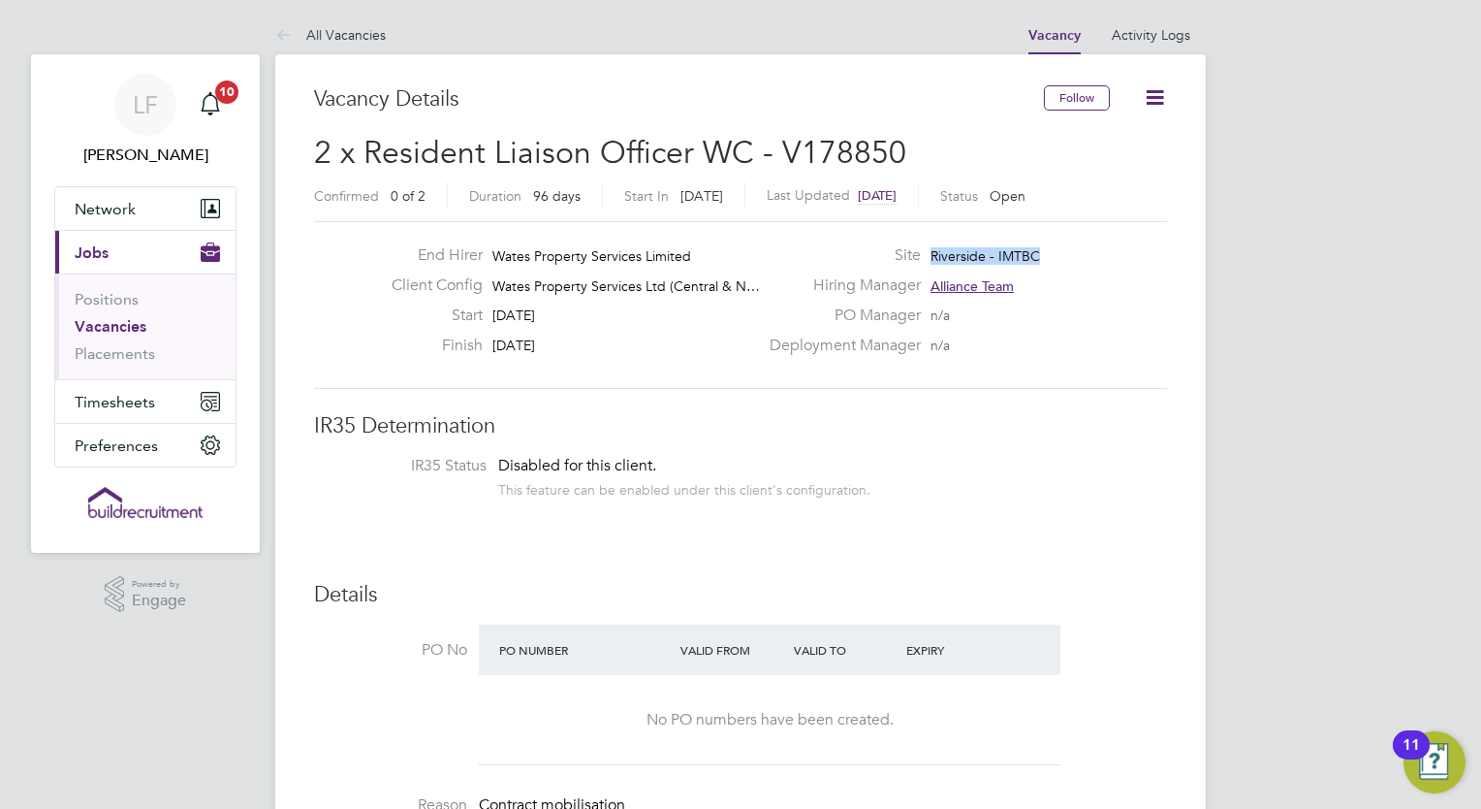
drag, startPoint x: 1047, startPoint y: 261, endPoint x: 931, endPoint y: 256, distance: 116.4
click at [931, 256] on div "Site Riverside - IMTBC" at bounding box center [966, 260] width 417 height 30
copy span "Riverside - IMTBC"
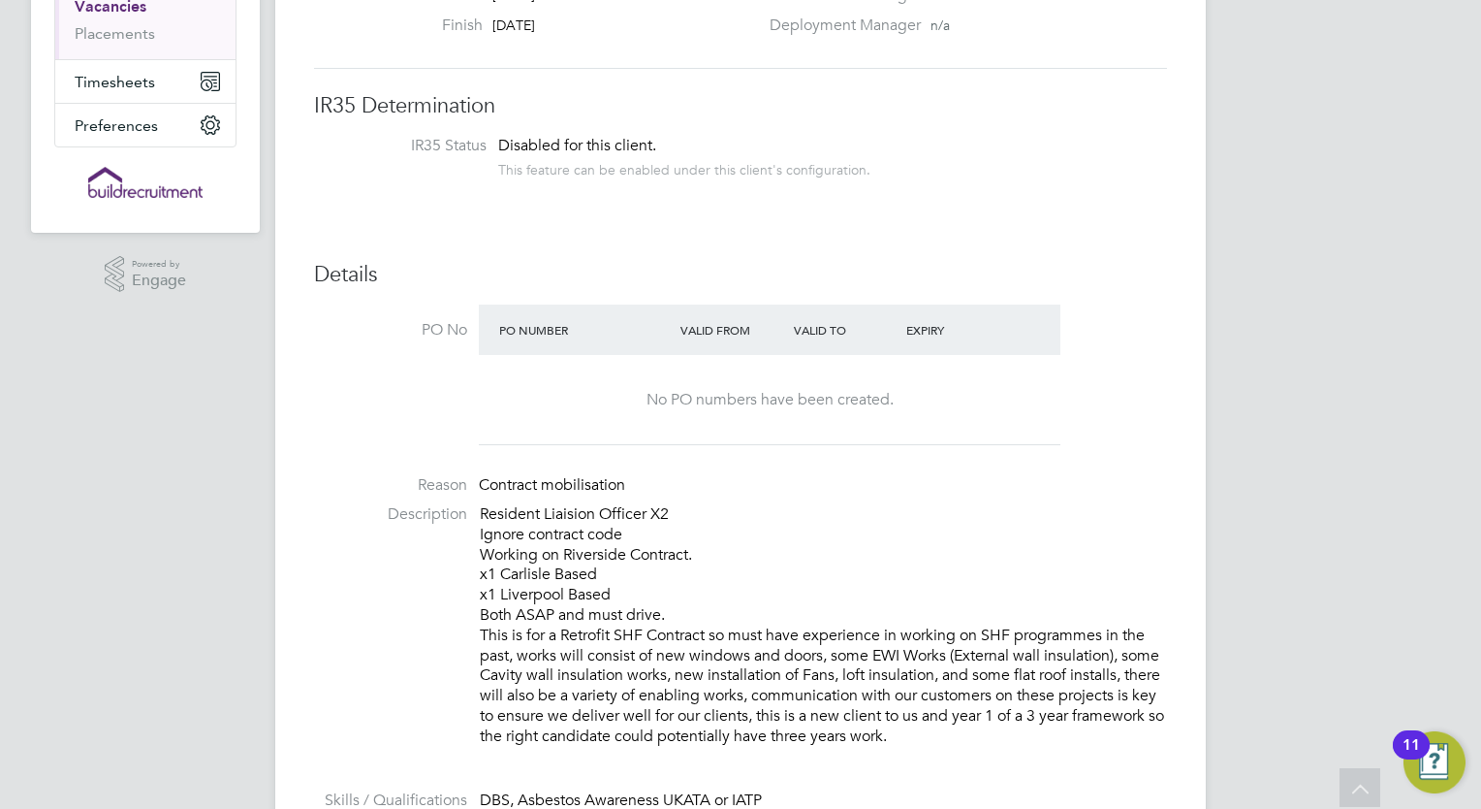
scroll to position [318, 0]
